Goal: Information Seeking & Learning: Find specific fact

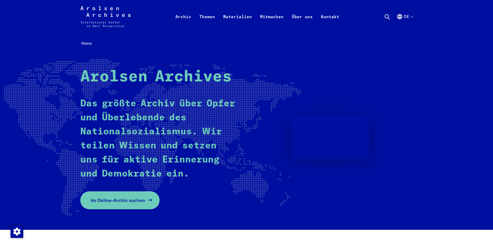
click at [108, 200] on span "Im Online-Archiv suchen" at bounding box center [118, 200] width 54 height 7
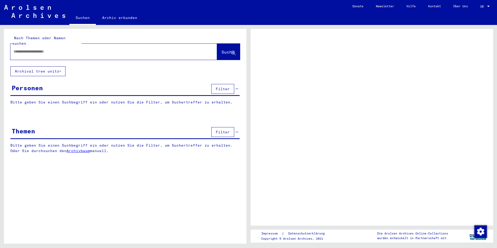
click at [98, 49] on input "text" at bounding box center [109, 51] width 191 height 5
type input "*********"
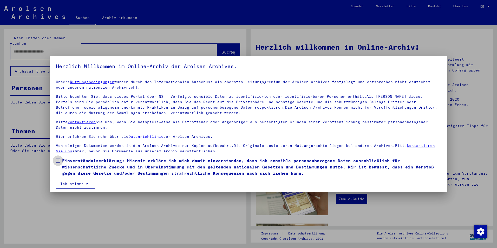
click at [58, 158] on label "Einverständniserklärung: Hiermit erkläre ich mich damit einverstanden, dass ich…" at bounding box center [248, 166] width 385 height 19
click at [75, 184] on button "Ich stimme zu" at bounding box center [75, 184] width 39 height 10
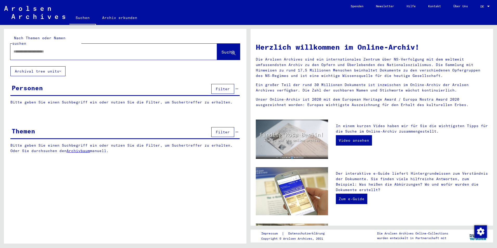
click at [46, 52] on div at bounding box center [113, 52] width 206 height 16
click at [50, 49] on div at bounding box center [105, 52] width 191 height 12
click at [59, 49] on input "text" at bounding box center [108, 51] width 188 height 5
type input "**********"
click at [221, 49] on span "Suche" at bounding box center [227, 51] width 13 height 5
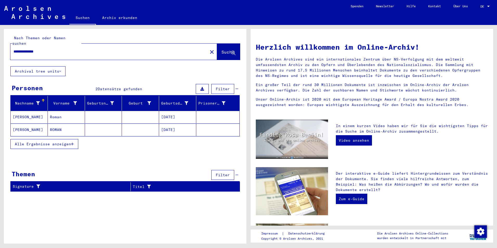
click at [27, 112] on mat-cell "RETTINGER" at bounding box center [29, 117] width 37 height 12
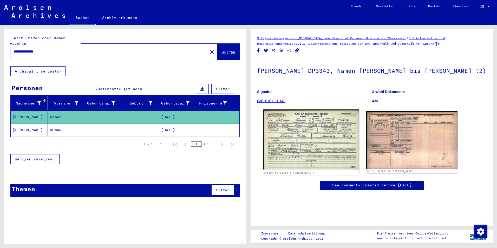
click at [300, 139] on img at bounding box center [311, 139] width 96 height 60
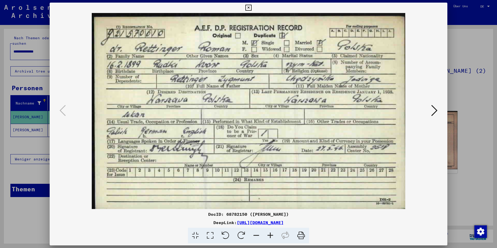
click at [434, 111] on icon at bounding box center [434, 110] width 6 height 12
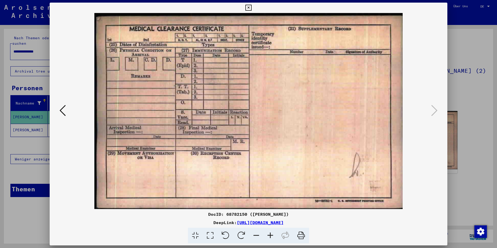
click at [62, 110] on icon at bounding box center [62, 110] width 6 height 12
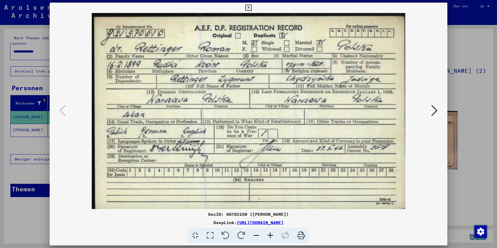
click at [250, 8] on icon at bounding box center [248, 8] width 6 height 6
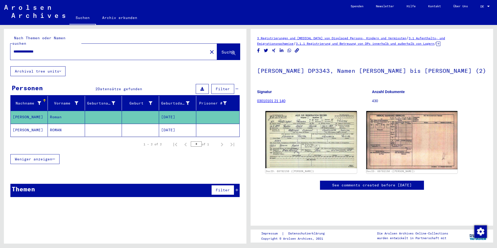
click at [54, 125] on mat-cell "ROMAN" at bounding box center [66, 130] width 37 height 13
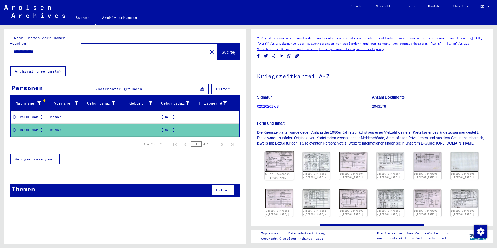
click at [284, 168] on img at bounding box center [278, 161] width 29 height 21
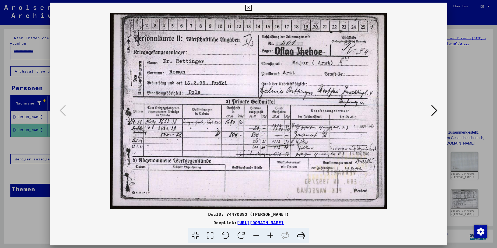
click at [436, 110] on icon at bounding box center [434, 110] width 6 height 12
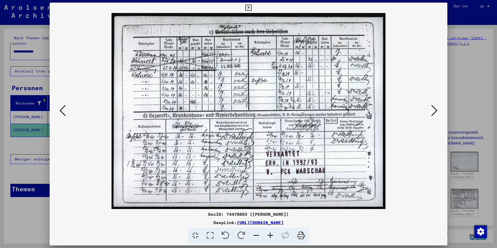
click at [436, 110] on icon at bounding box center [434, 110] width 6 height 12
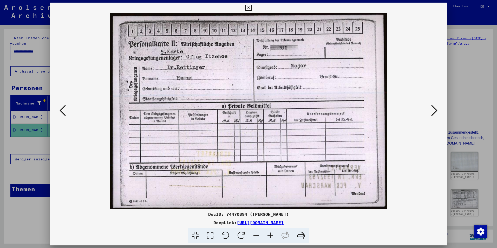
click at [436, 110] on icon at bounding box center [434, 110] width 6 height 12
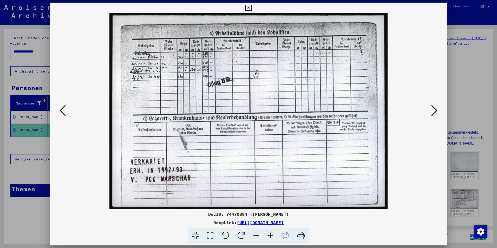
click at [436, 110] on icon at bounding box center [434, 110] width 6 height 12
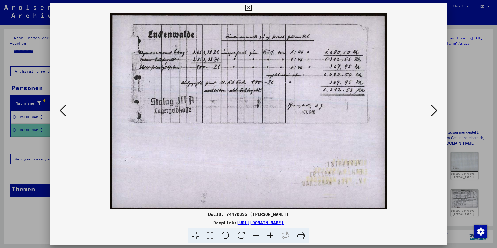
click at [436, 110] on icon at bounding box center [434, 110] width 6 height 12
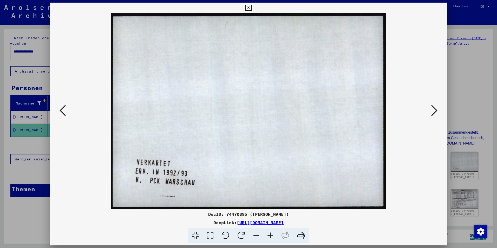
click at [436, 110] on icon at bounding box center [434, 110] width 6 height 12
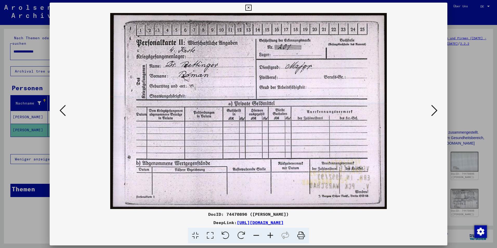
click at [436, 110] on icon at bounding box center [434, 110] width 6 height 12
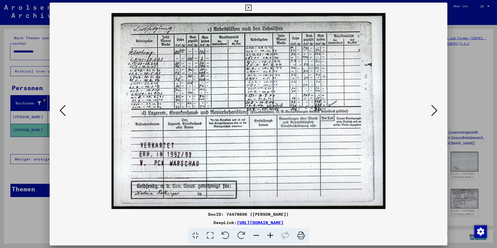
click at [271, 234] on icon at bounding box center [270, 235] width 14 height 16
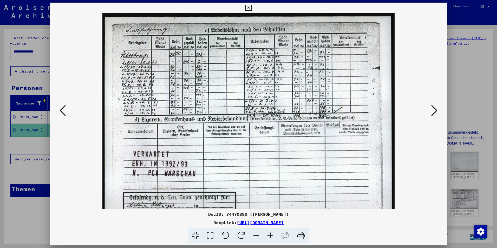
click at [271, 234] on icon at bounding box center [270, 235] width 14 height 16
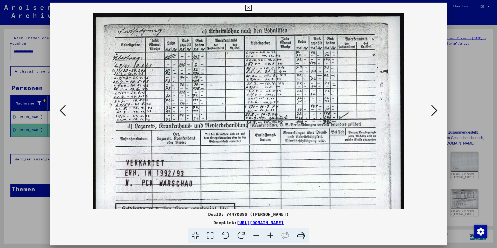
click at [433, 111] on icon at bounding box center [434, 110] width 6 height 12
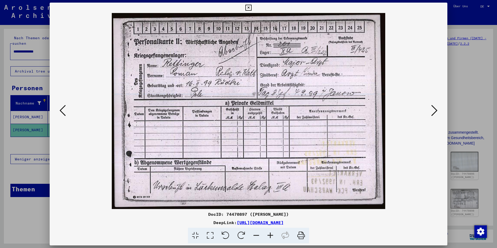
click at [433, 111] on icon at bounding box center [434, 110] width 6 height 12
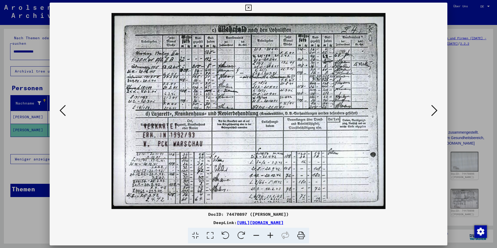
click at [437, 108] on button at bounding box center [433, 110] width 9 height 15
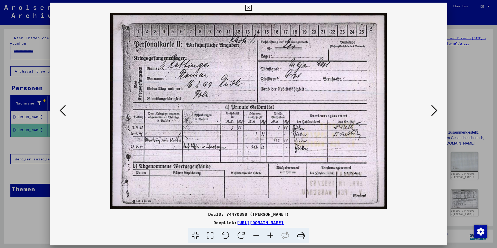
click at [437, 108] on button at bounding box center [433, 110] width 9 height 15
